Goal: Find specific page/section: Find specific page/section

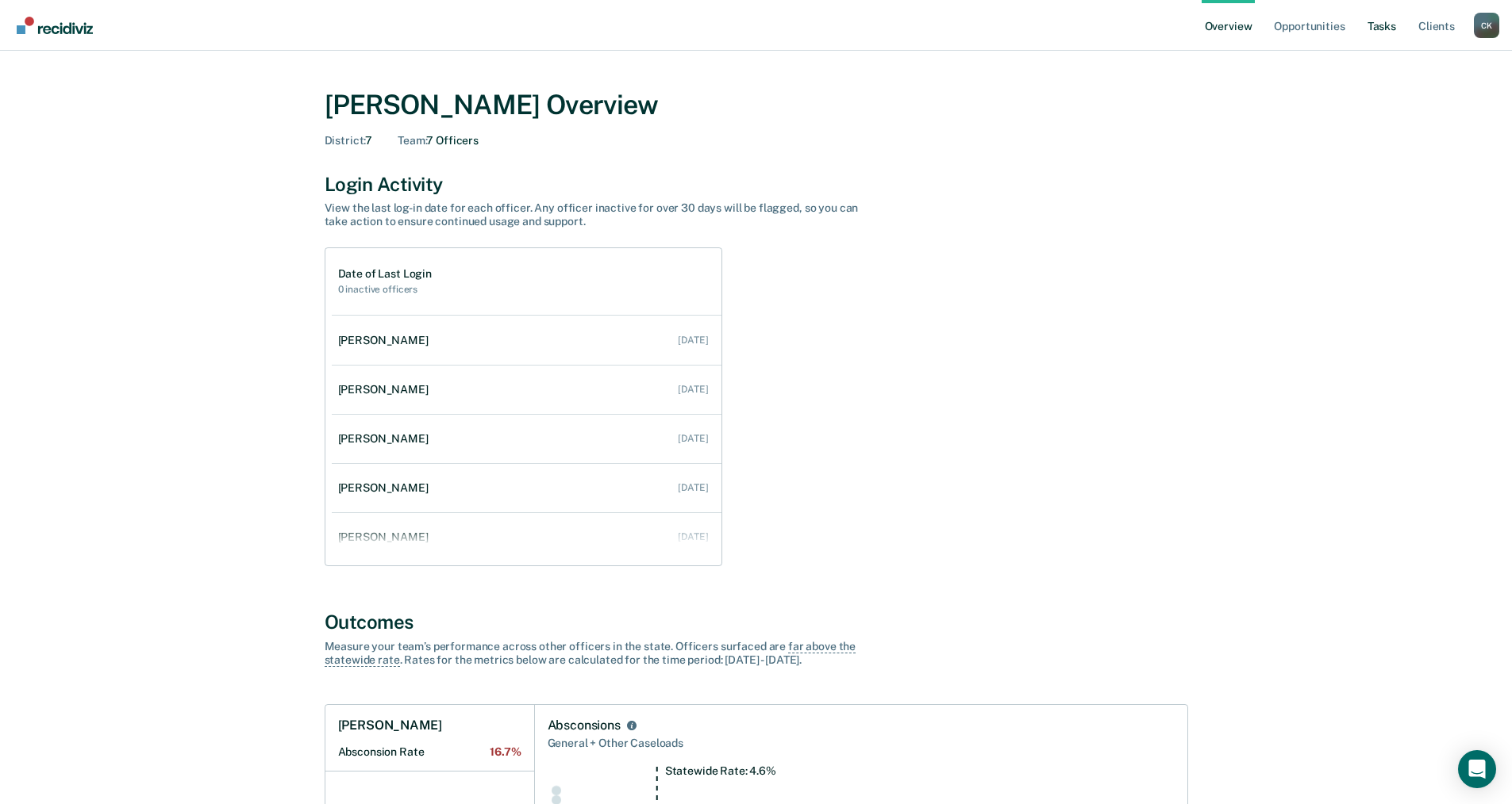
click at [1384, 25] on link "Tasks" at bounding box center [1381, 25] width 35 height 51
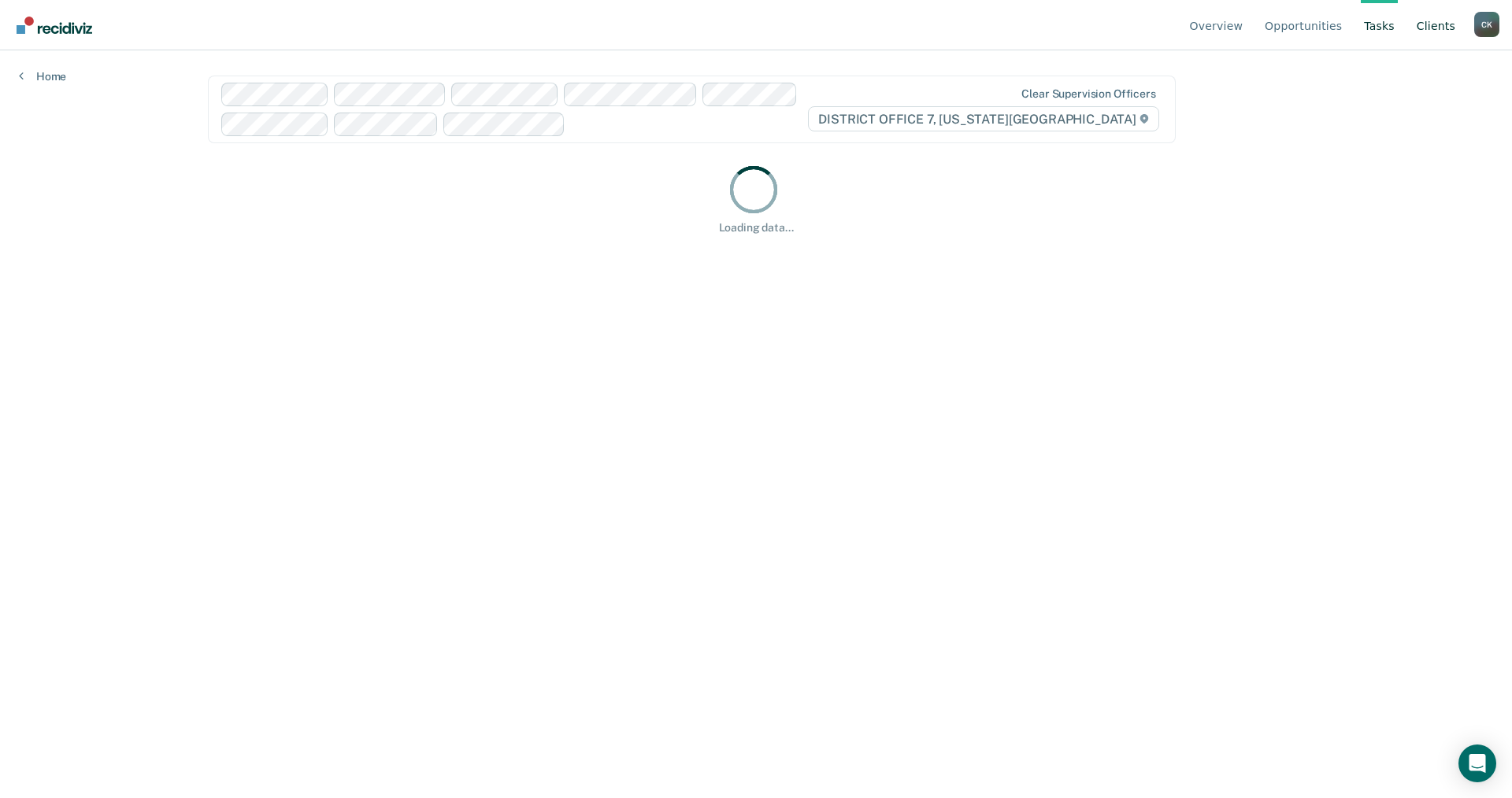
click at [1443, 25] on link "Client s" at bounding box center [1436, 25] width 45 height 50
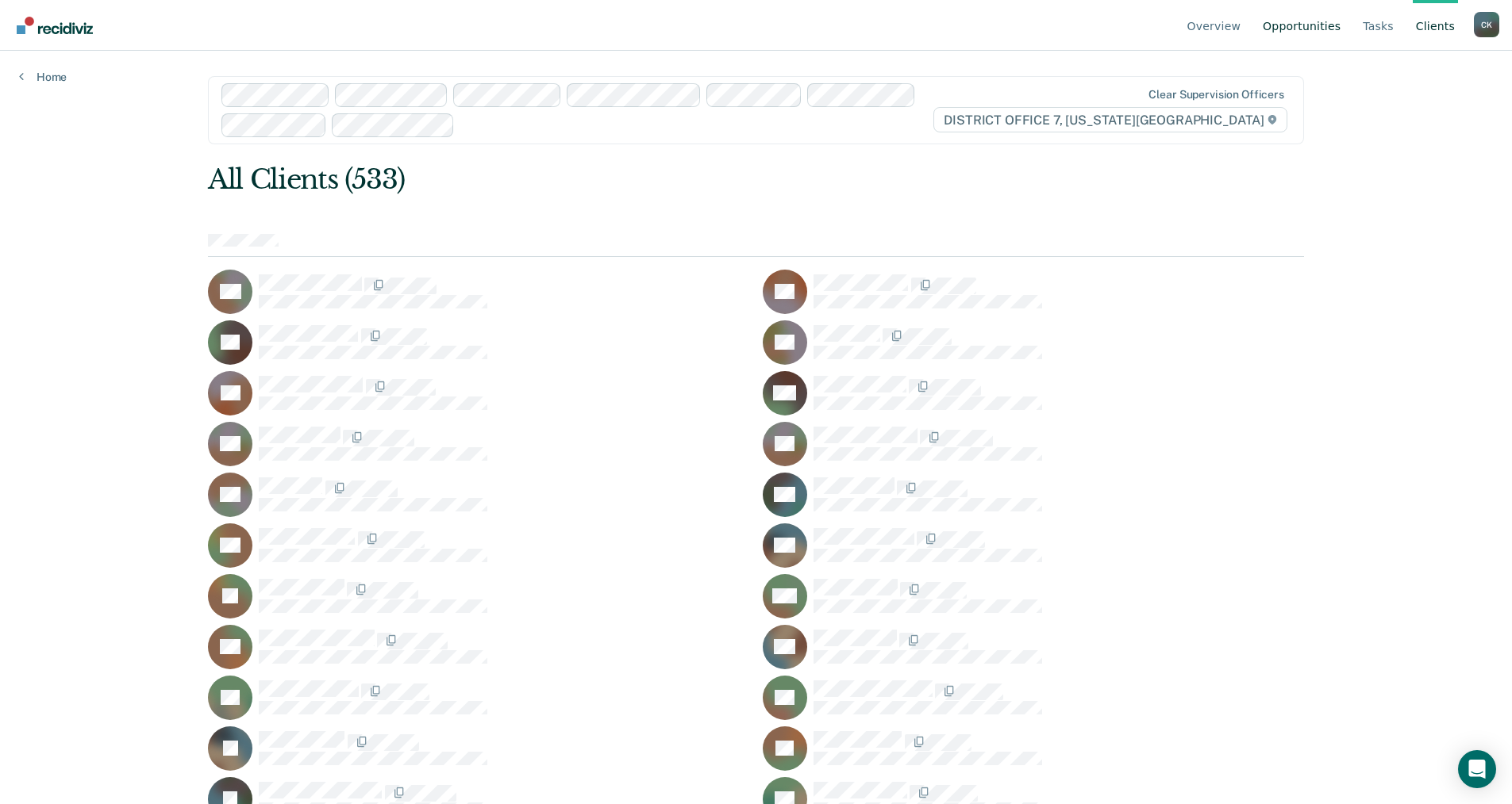
click at [1331, 29] on link "Opportunities" at bounding box center [1301, 25] width 84 height 51
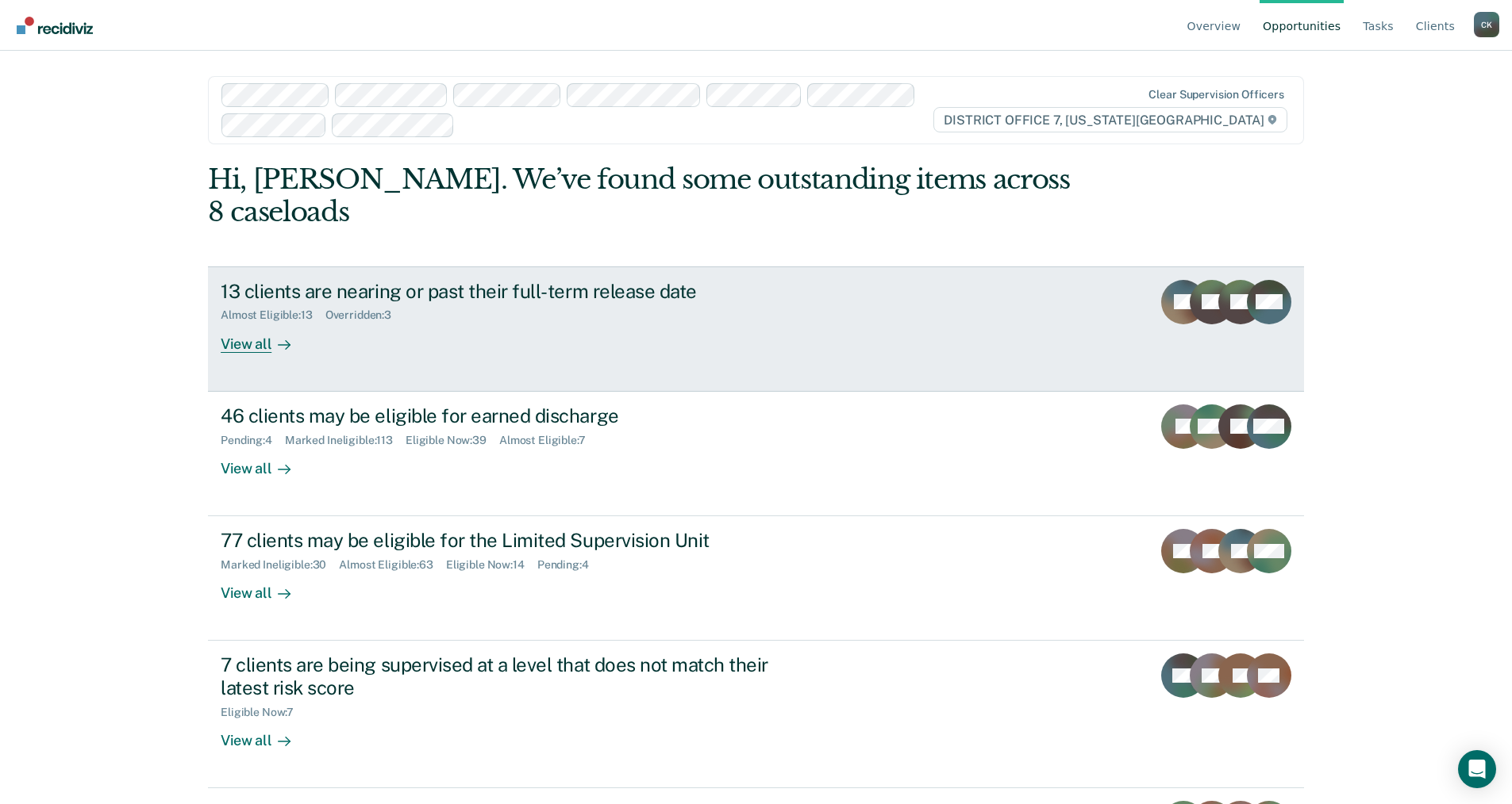
click at [351, 308] on div "Overridden : 3" at bounding box center [365, 315] width 79 height 13
